Goal: Book appointment/travel/reservation

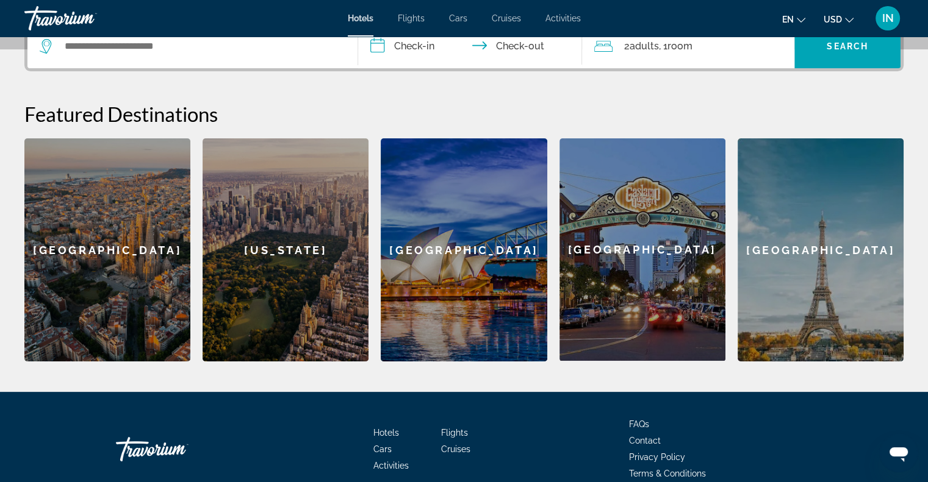
scroll to position [317, 0]
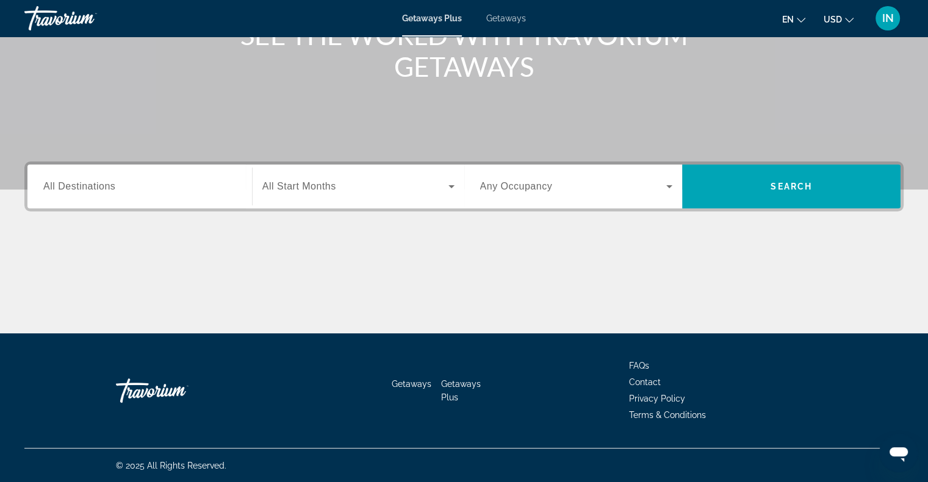
scroll to position [152, 0]
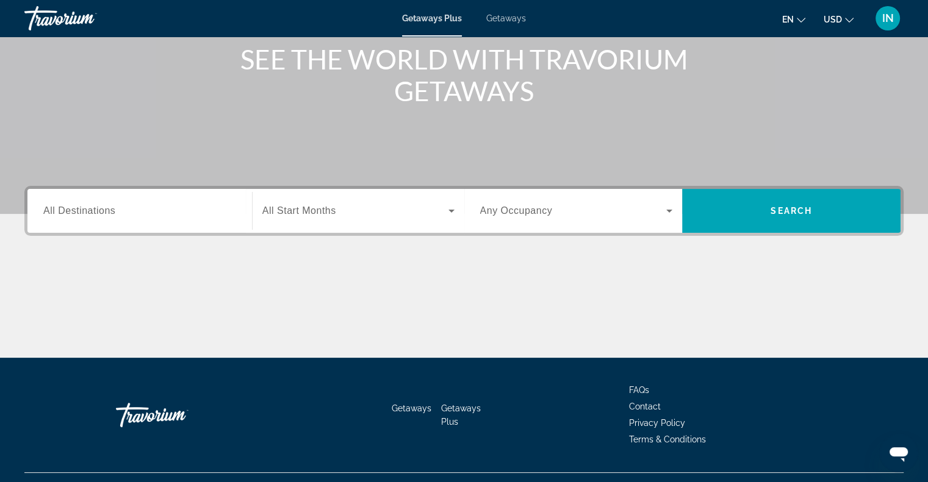
click at [117, 215] on input "Destination All Destinations" at bounding box center [139, 211] width 193 height 15
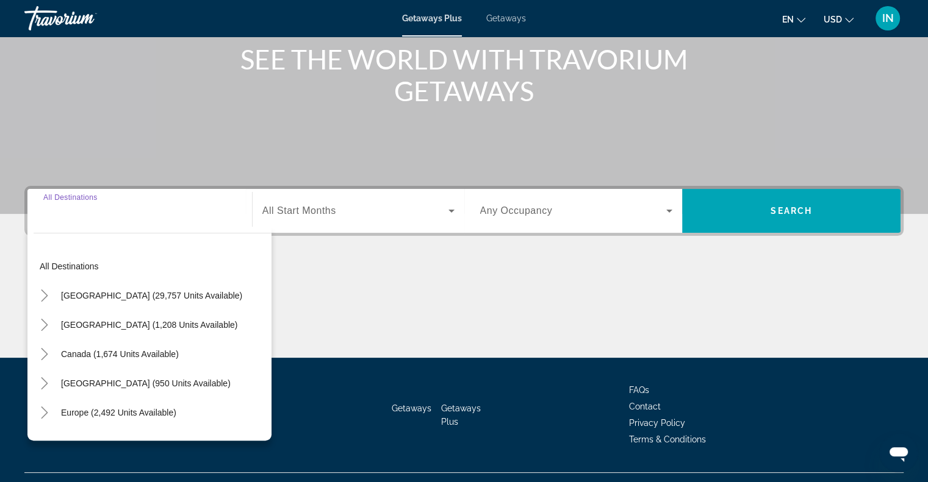
scroll to position [176, 0]
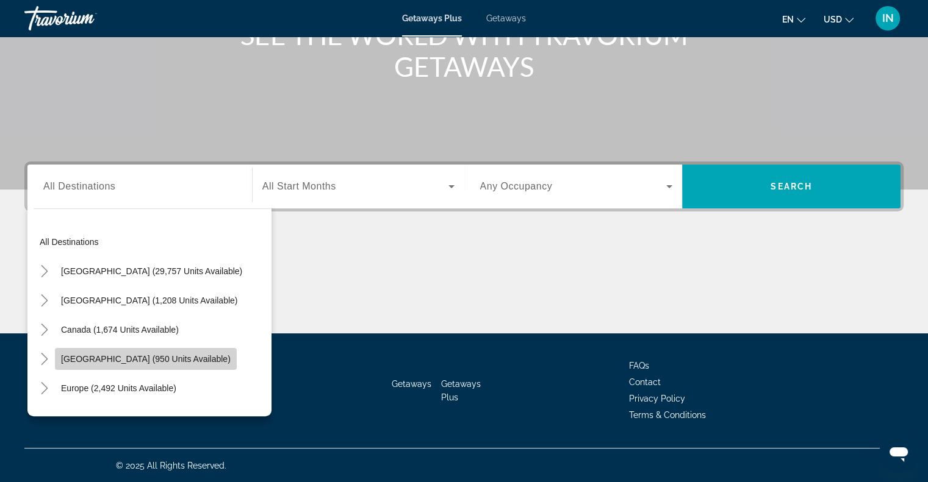
click at [147, 356] on span "Caribbean & Atlantic Islands (950 units available)" at bounding box center [146, 359] width 170 height 10
type input "**********"
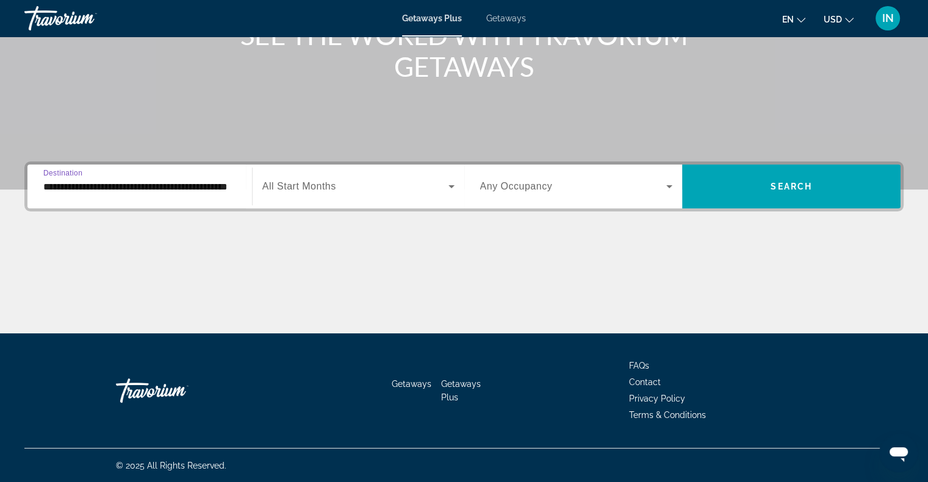
click at [317, 187] on span "All Start Months" at bounding box center [299, 186] width 74 height 10
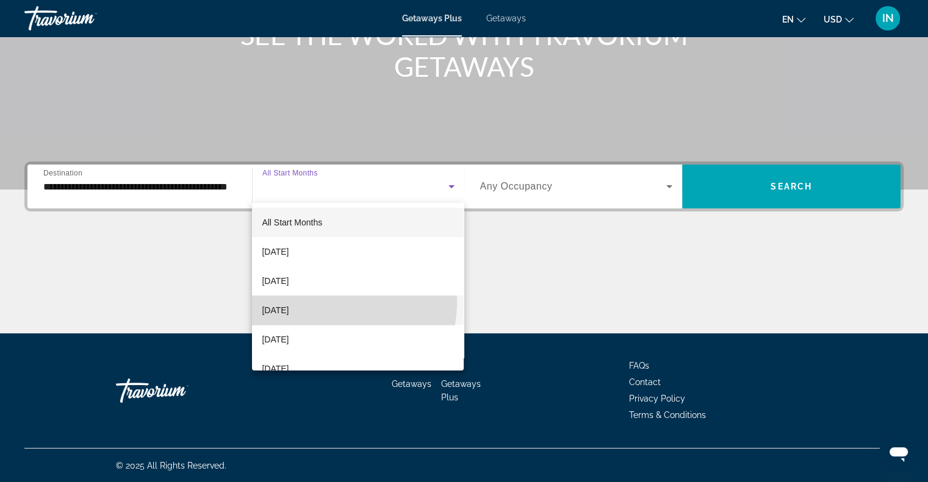
click at [317, 301] on mat-option "November 2025" at bounding box center [358, 310] width 212 height 29
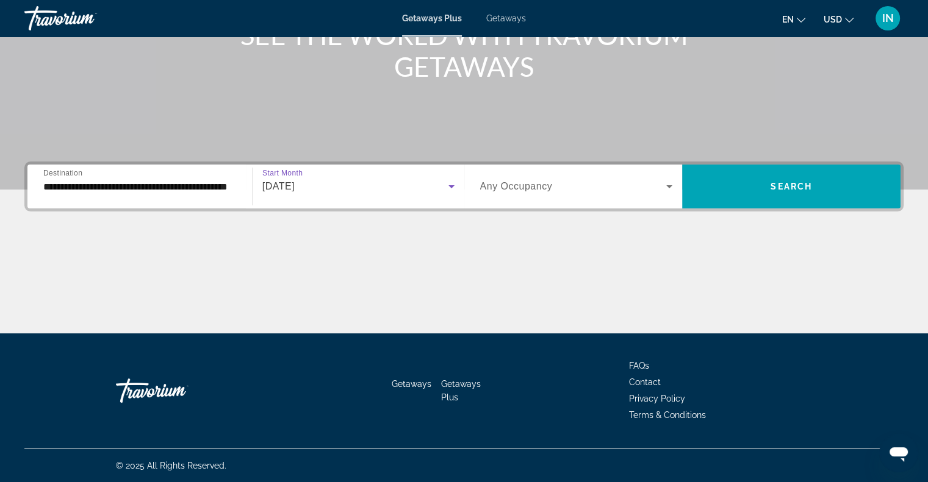
click at [569, 187] on span "Search widget" at bounding box center [573, 186] width 187 height 15
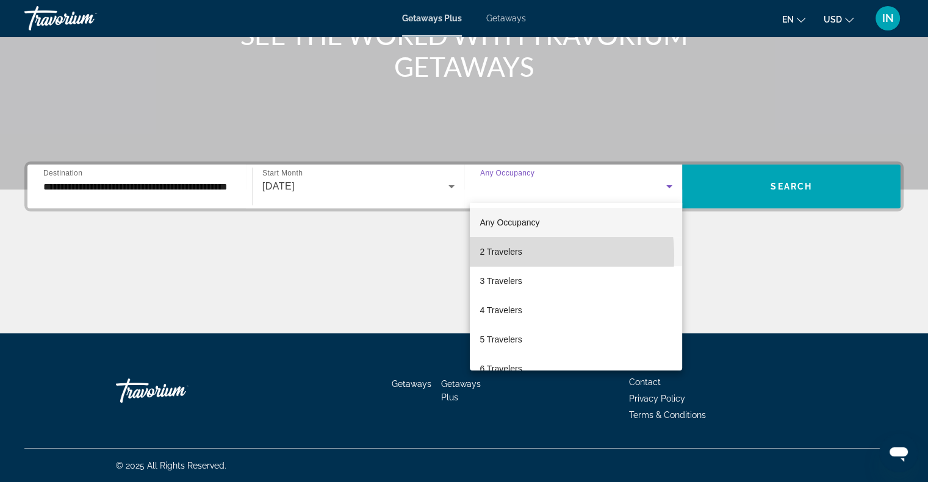
click at [506, 256] on span "2 Travelers" at bounding box center [500, 252] width 42 height 15
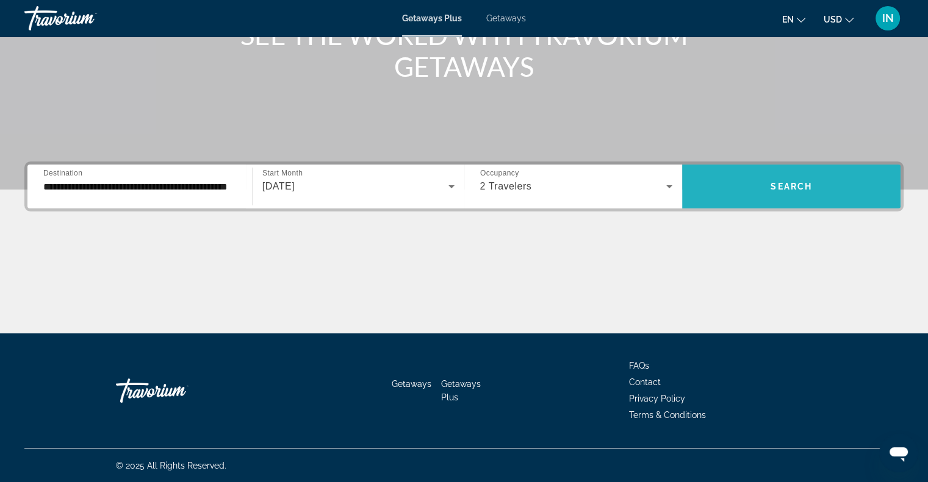
click at [775, 184] on span "Search" at bounding box center [790, 187] width 41 height 10
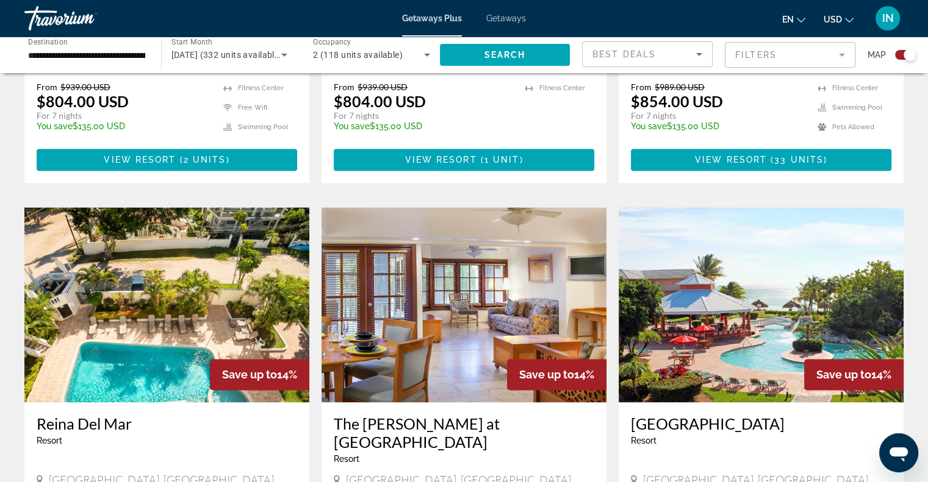
scroll to position [1612, 0]
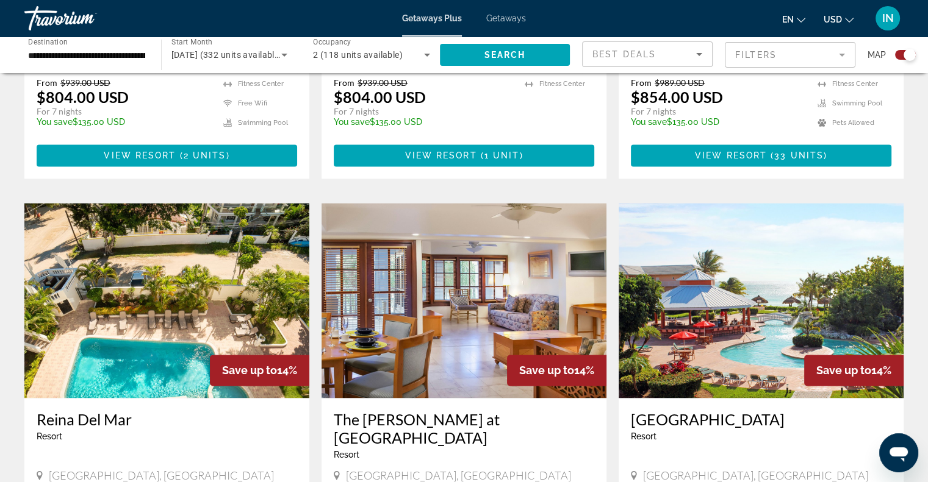
click at [87, 411] on h3 "Reina Del Mar" at bounding box center [167, 420] width 260 height 18
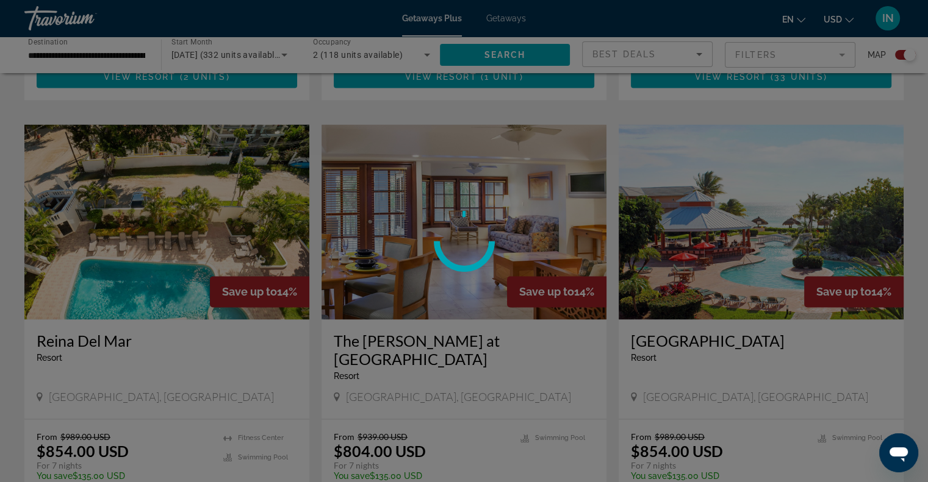
scroll to position [1698, 0]
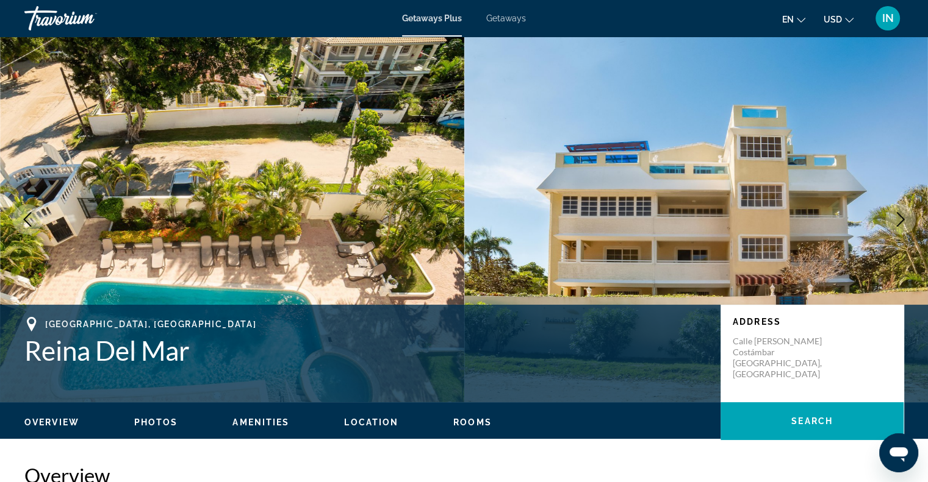
click at [772, 140] on img "Main content" at bounding box center [696, 220] width 464 height 366
click at [691, 30] on div "en English Español Français Italiano Português русский USD USD ($) MXN (Mex$) C…" at bounding box center [720, 18] width 365 height 26
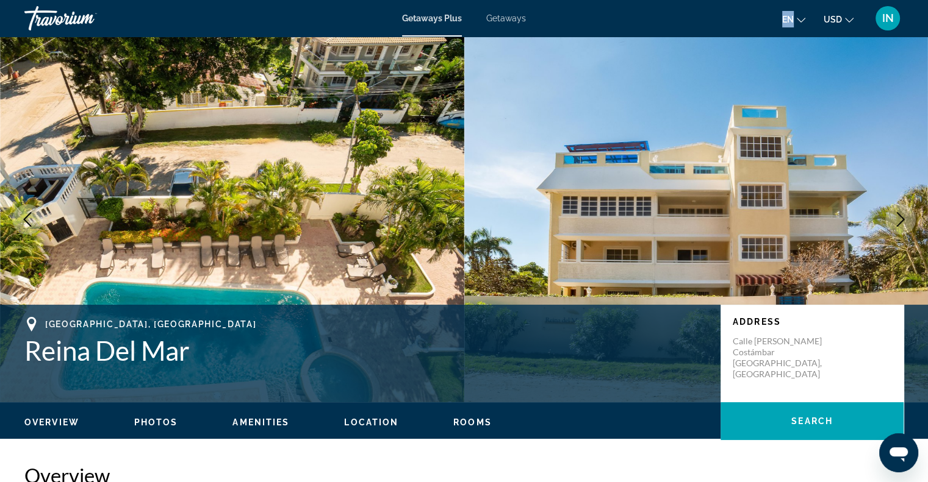
click at [656, 131] on img "Main content" at bounding box center [696, 220] width 464 height 366
click at [825, 297] on img "Main content" at bounding box center [696, 220] width 464 height 366
click at [662, 132] on img "Main content" at bounding box center [696, 220] width 464 height 366
click at [674, 54] on img "Main content" at bounding box center [696, 220] width 464 height 366
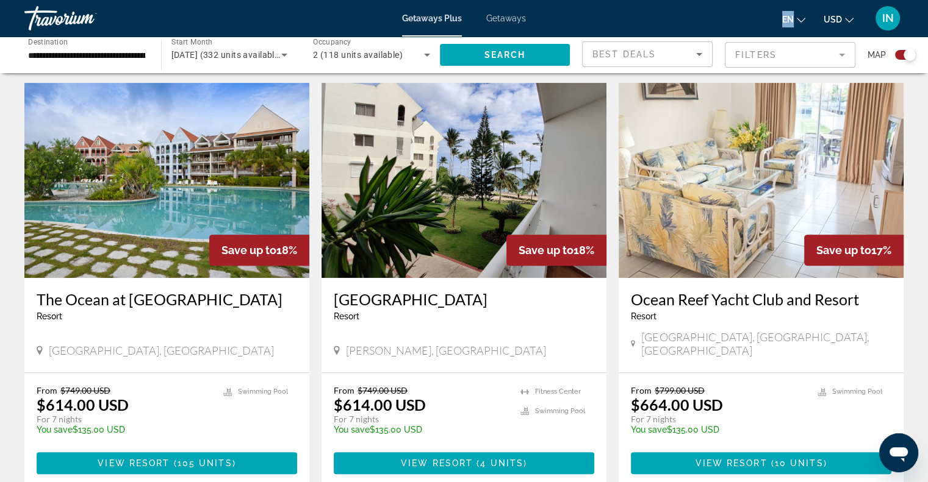
scroll to position [412, 0]
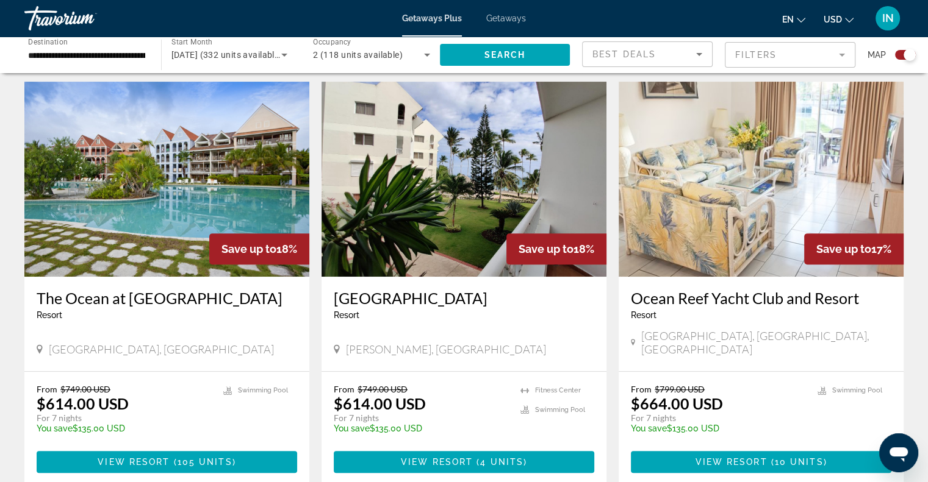
click at [80, 343] on span "Freeport, Bahamas" at bounding box center [161, 349] width 225 height 13
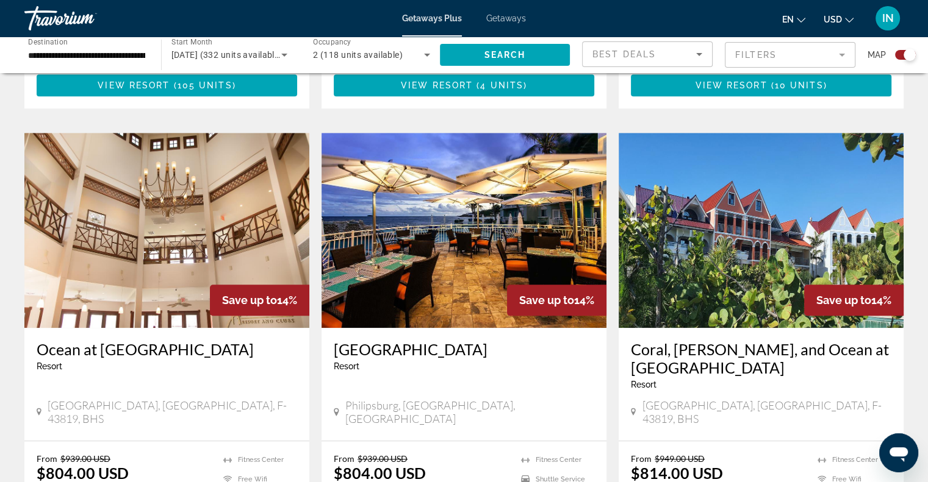
scroll to position [790, 0]
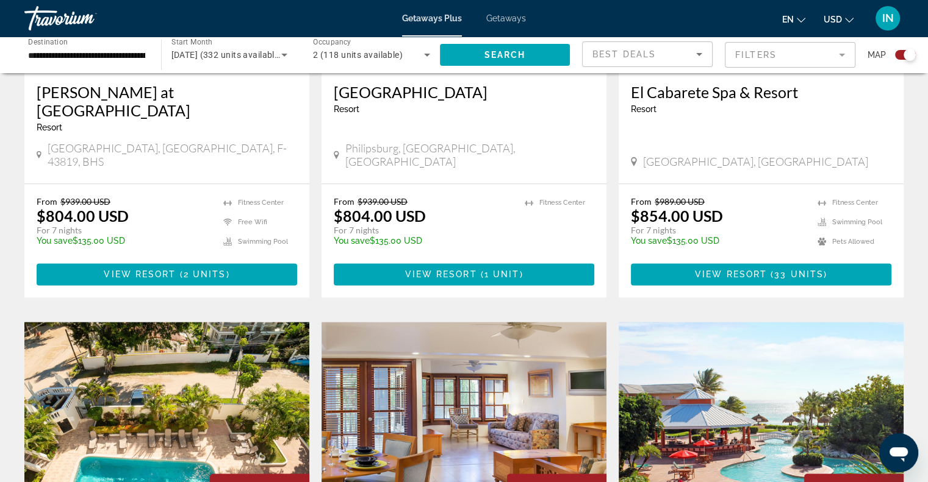
click at [79, 380] on img "Main content" at bounding box center [166, 419] width 285 height 195
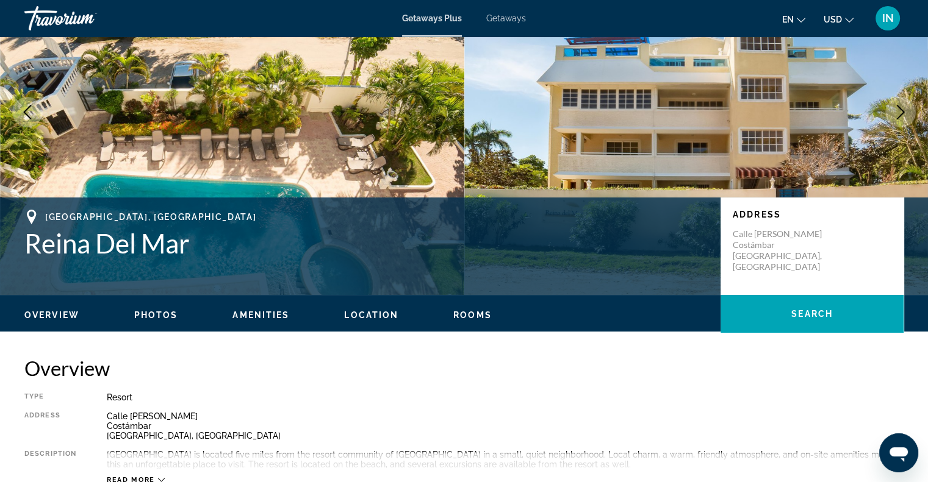
scroll to position [109, 0]
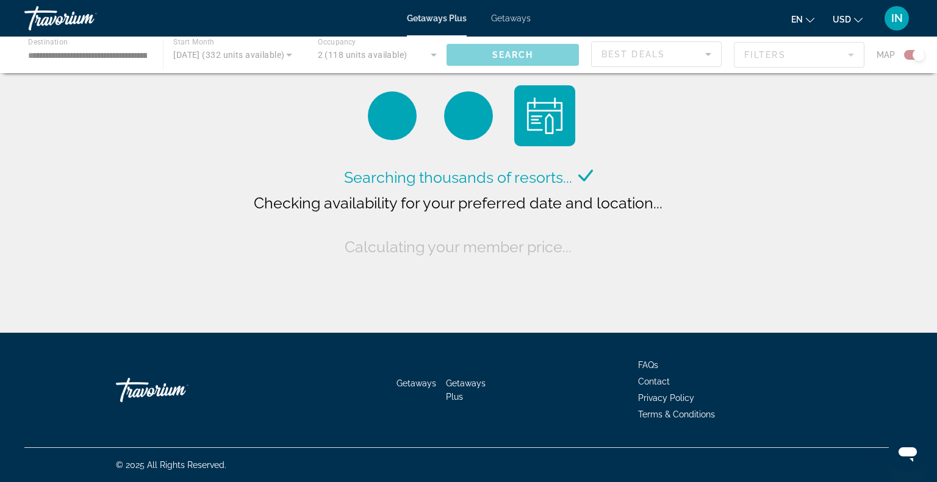
click at [2, 393] on div "Getaways Getaways Plus FAQs Contact Privacy Policy Terms & Conditions © 2025 Al…" at bounding box center [468, 407] width 937 height 149
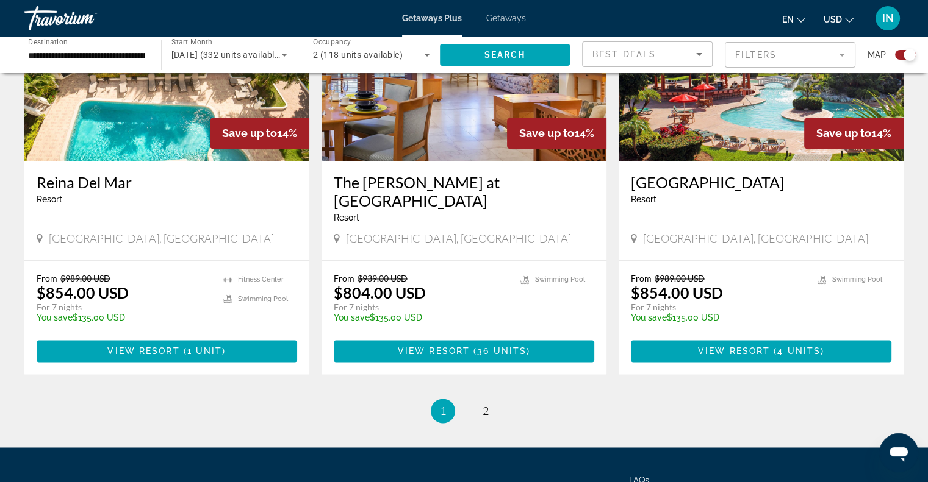
scroll to position [1841, 0]
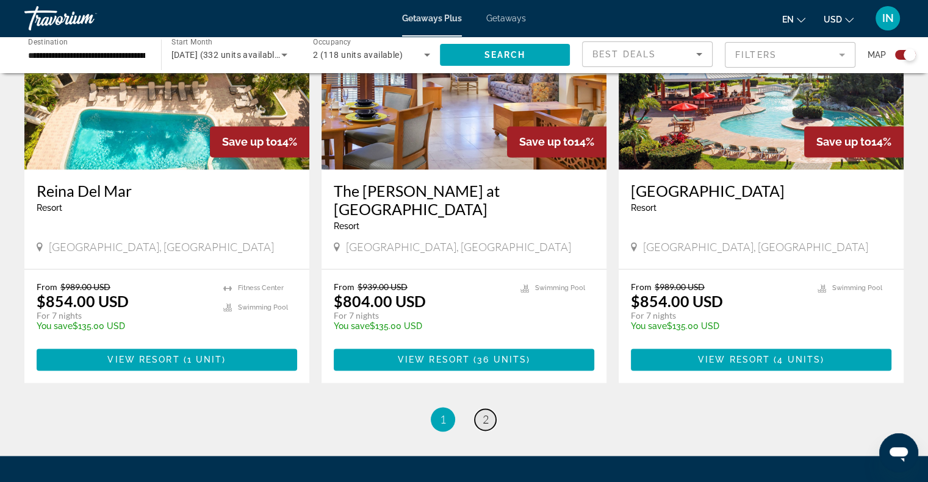
click at [478, 409] on link "page 2" at bounding box center [485, 419] width 21 height 21
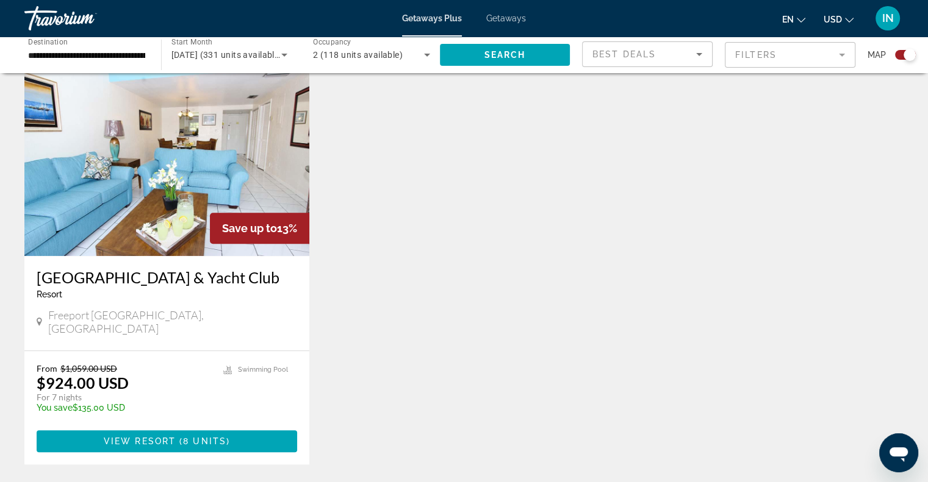
scroll to position [1039, 0]
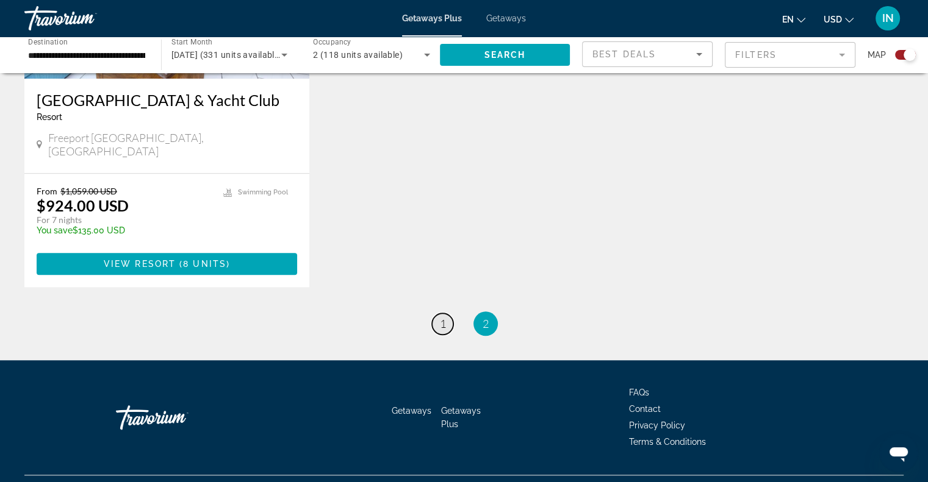
click at [442, 317] on span "1" at bounding box center [443, 323] width 6 height 13
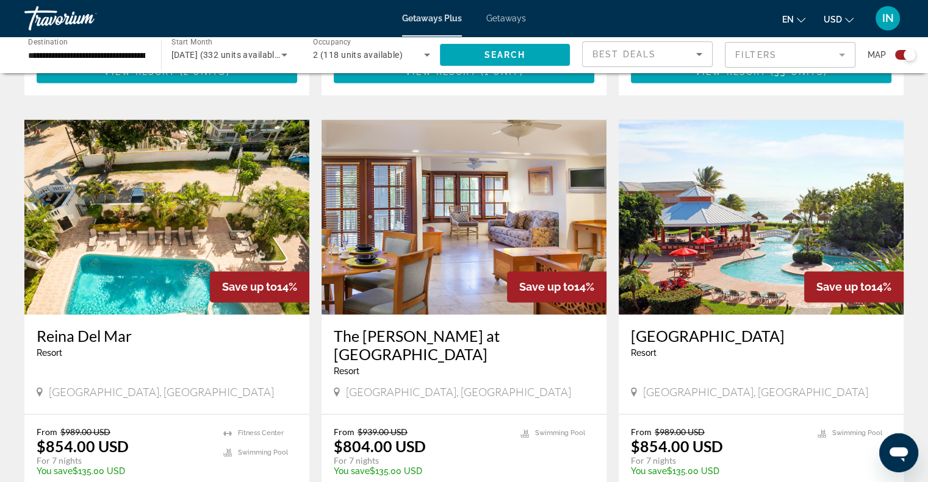
scroll to position [1697, 0]
